Goal: Information Seeking & Learning: Learn about a topic

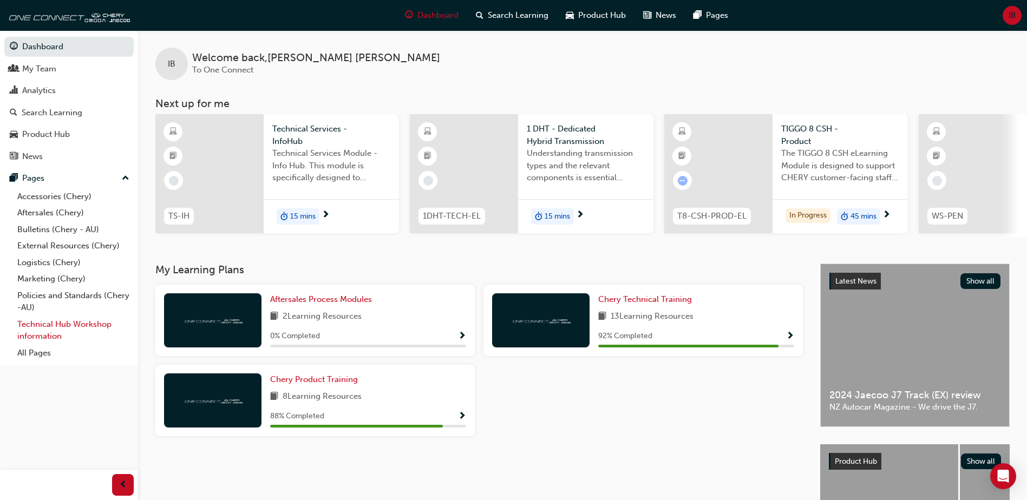
click at [63, 330] on link "Technical Hub Workshop information" at bounding box center [73, 330] width 121 height 29
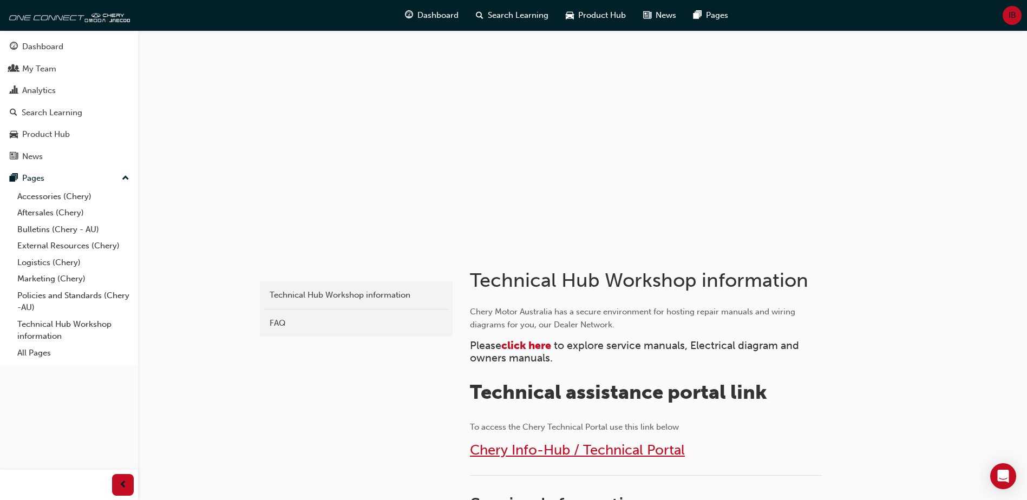
click at [540, 449] on span "Chery Info-Hub / Technical Portal" at bounding box center [577, 450] width 215 height 17
